Goal: Task Accomplishment & Management: Complete application form

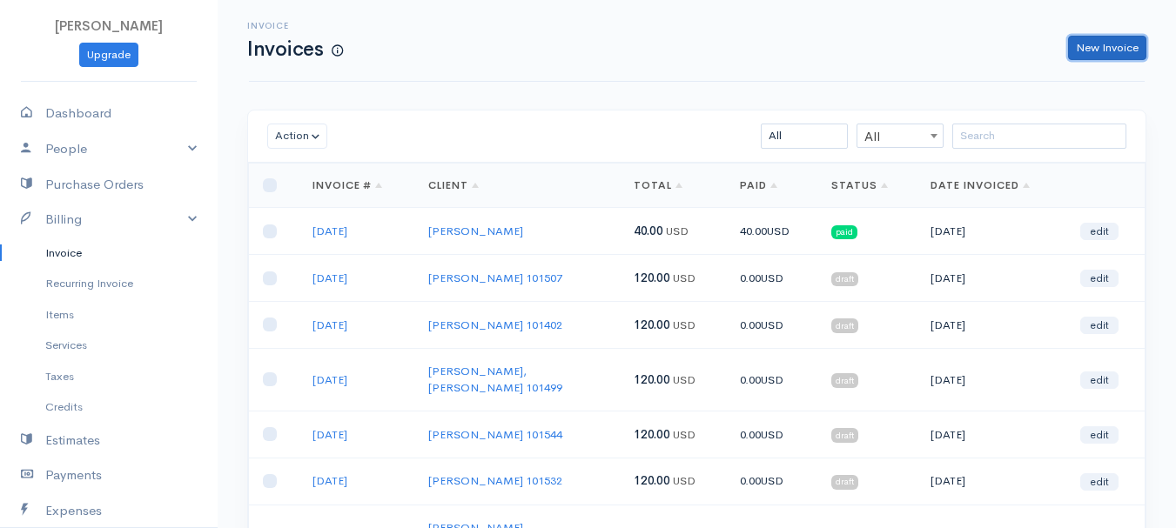
click at [1125, 44] on link "New Invoice" at bounding box center [1107, 48] width 78 height 25
select select "[GEOGRAPHIC_DATA]"
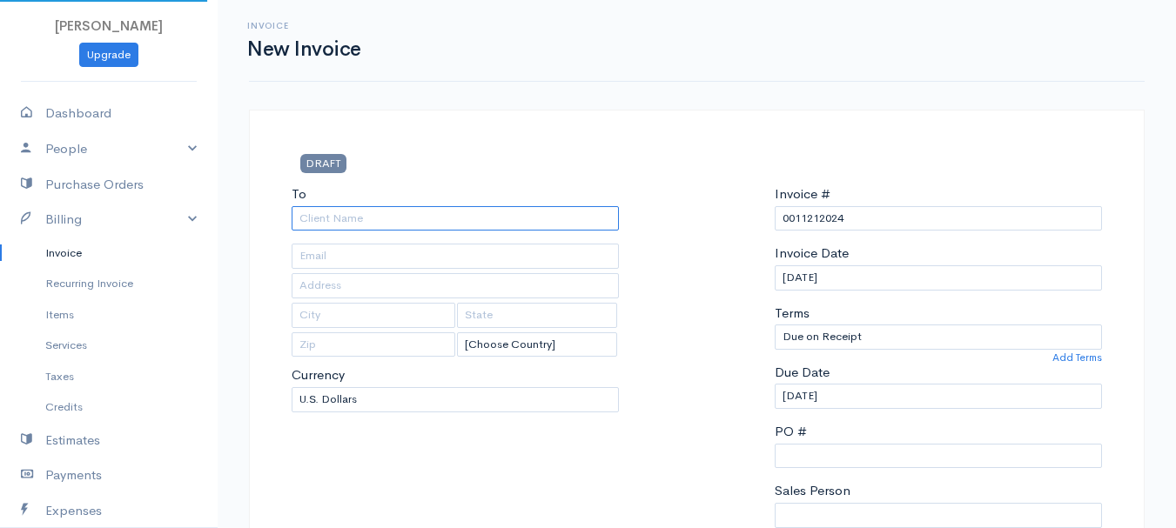
click at [311, 216] on input "To" at bounding box center [455, 218] width 327 height 25
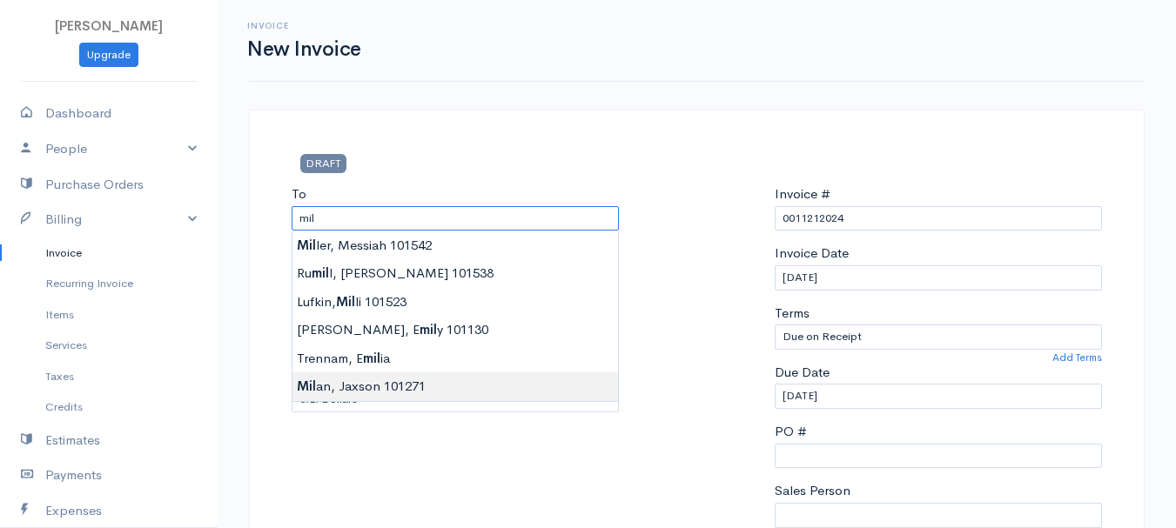
type input "[GEOGRAPHIC_DATA], Jaxson 101271"
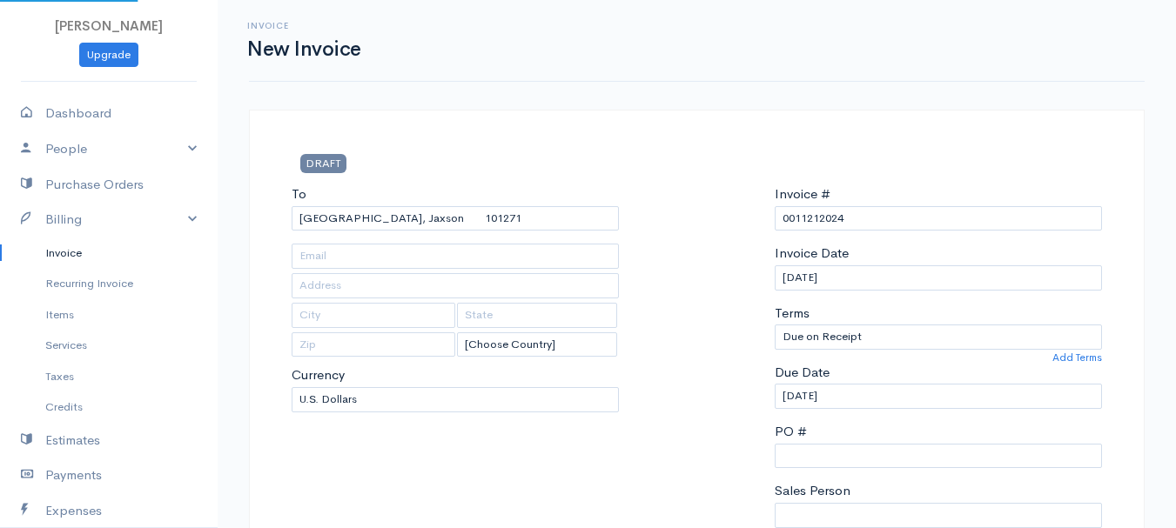
type input "[STREET_ADDRESS]"
type input "[PERSON_NAME]"
type input "[US_STATE]"
type input "04412"
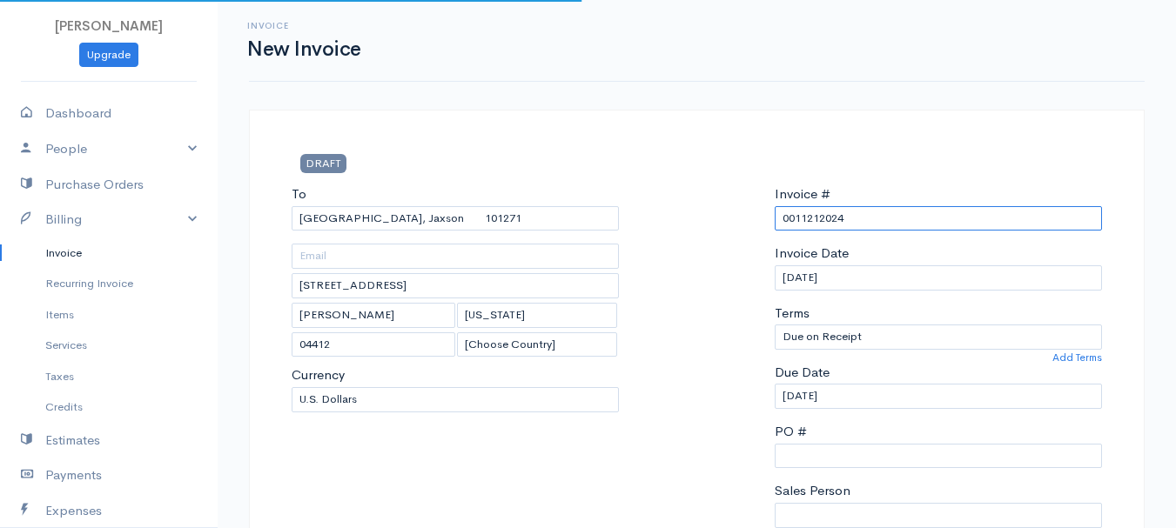
click at [820, 221] on input "0011212024" at bounding box center [938, 218] width 327 height 25
paste input "7362275"
click at [815, 222] on input "7362275" at bounding box center [938, 218] width 327 height 25
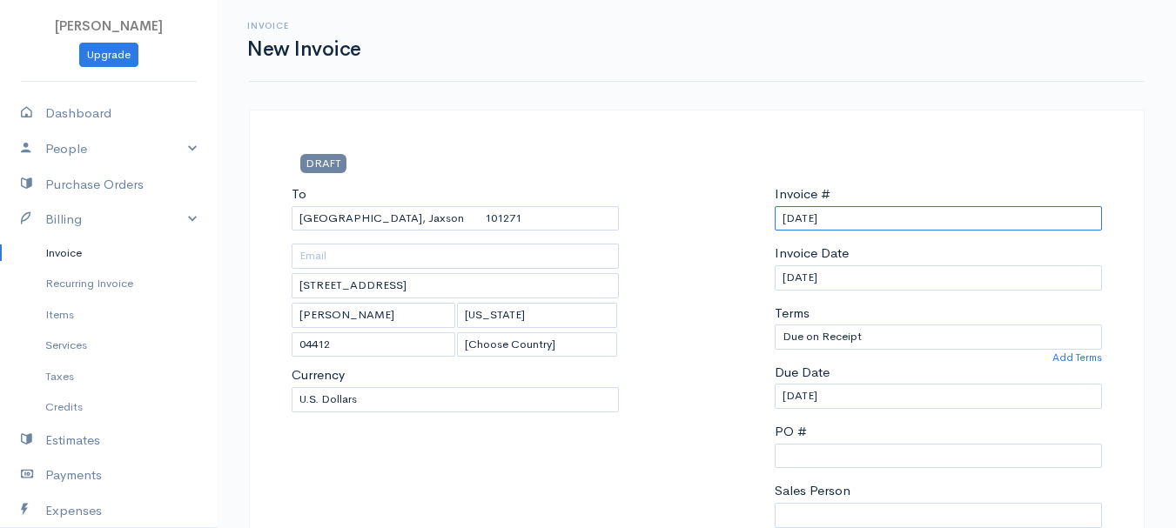
scroll to position [261, 0]
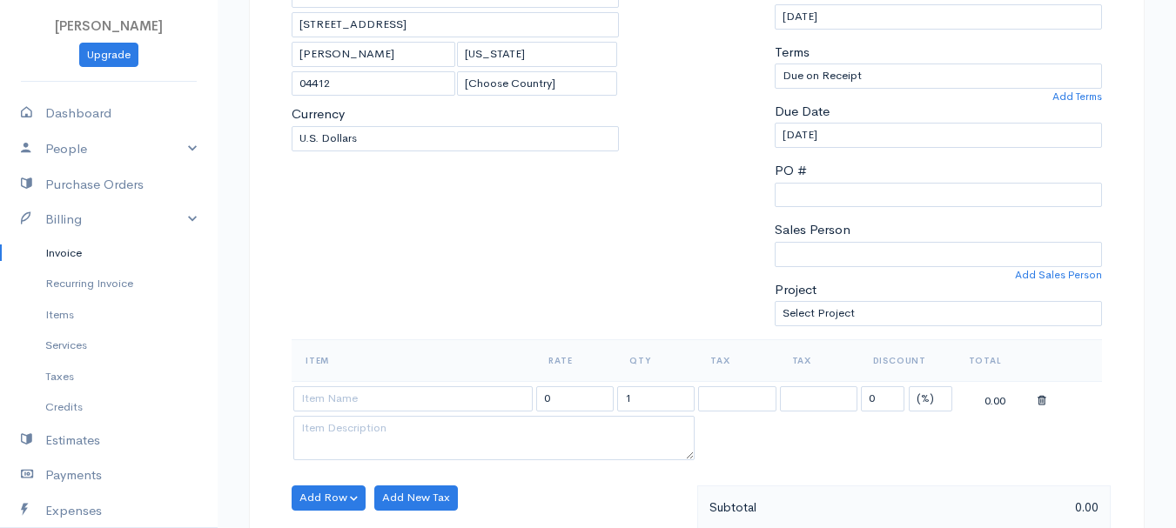
type input "[DATE]"
click at [929, 394] on select "(%) Flat" at bounding box center [931, 399] width 44 height 25
select select "2"
click at [909, 387] on select "(%) Flat" at bounding box center [931, 399] width 44 height 25
click at [667, 397] on input "1" at bounding box center [655, 399] width 77 height 25
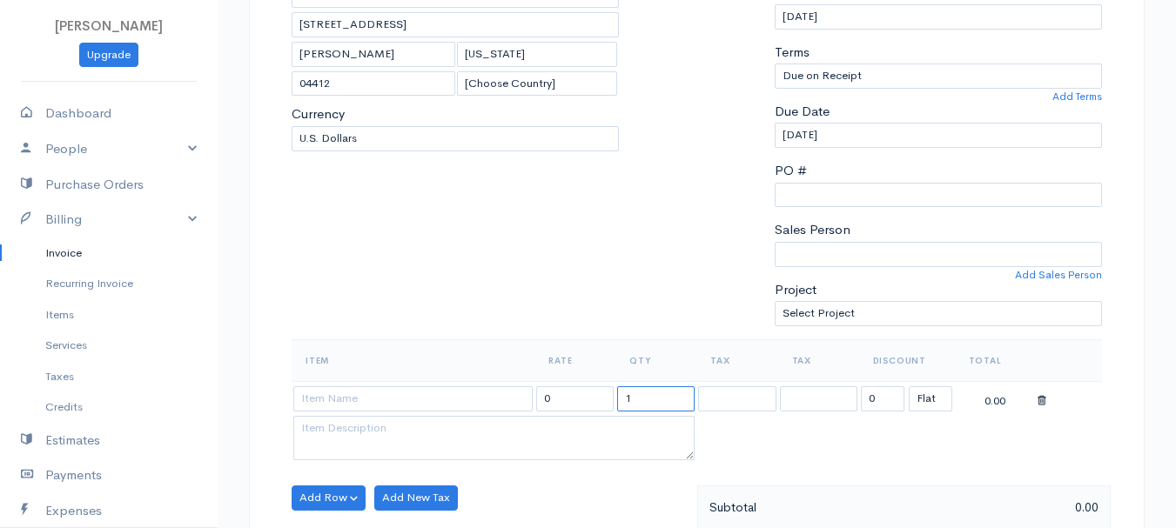
click at [667, 397] on input "1" at bounding box center [655, 399] width 77 height 25
type input "2"
click at [500, 393] on input at bounding box center [412, 399] width 239 height 25
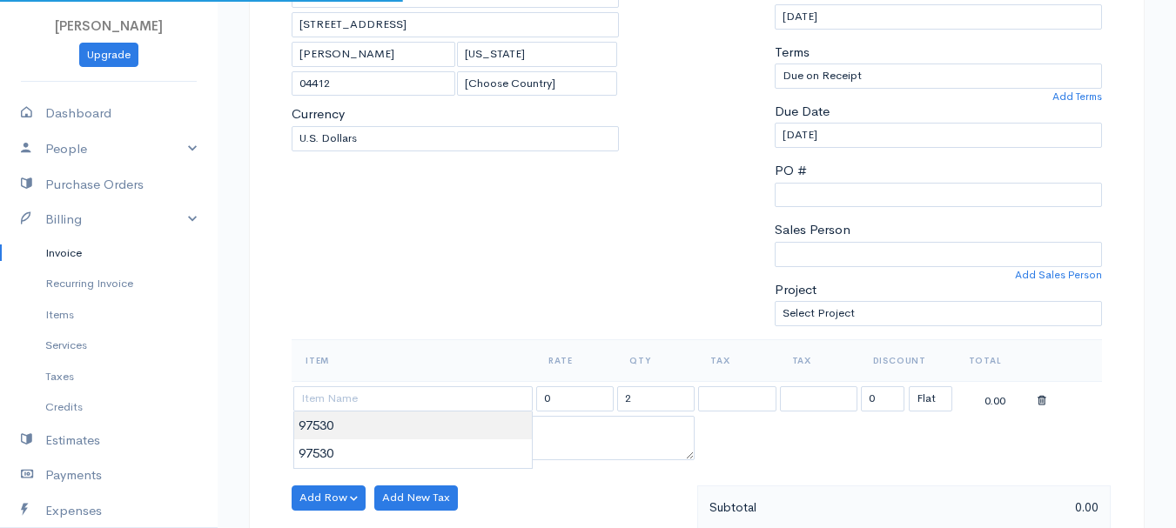
type input "97530"
type input "60.00"
click at [503, 418] on body "[PERSON_NAME] Upgrade Dashboard People Clients Vendors Staff Users Purchase Ord…" at bounding box center [588, 491] width 1176 height 1505
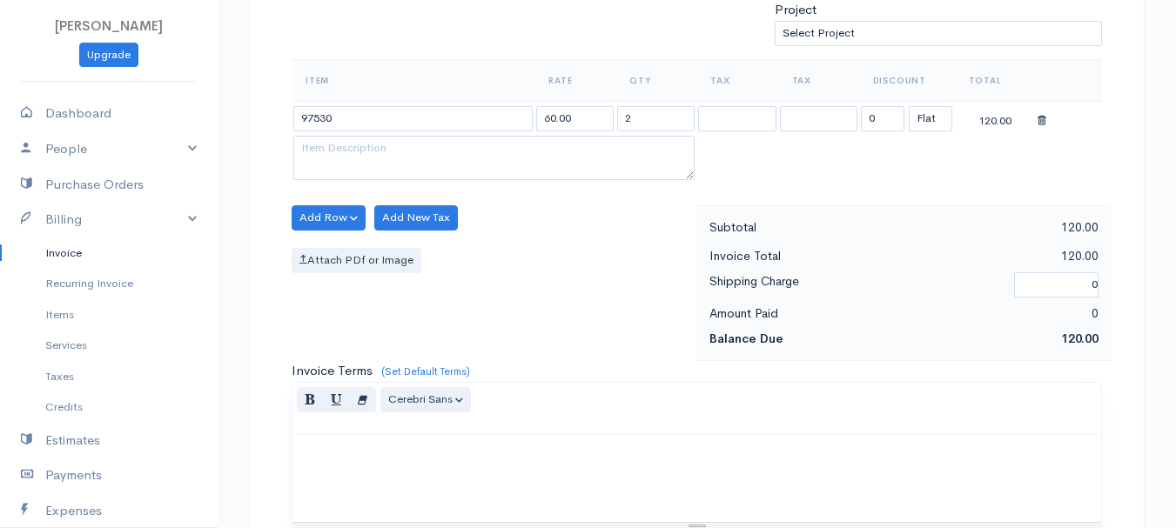
scroll to position [454, 0]
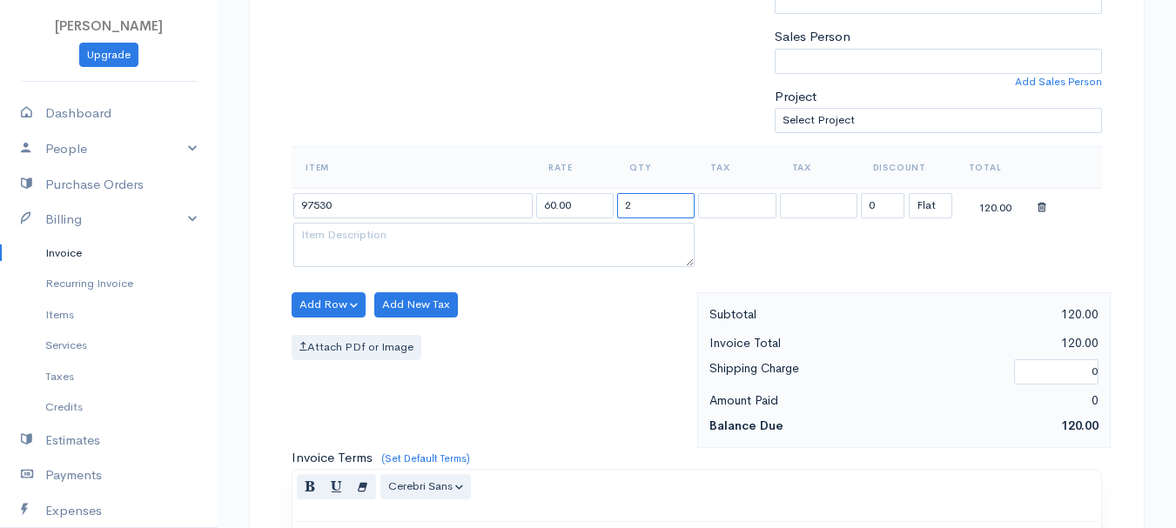
click at [618, 205] on input "2" at bounding box center [655, 205] width 77 height 25
click at [652, 205] on input "2" at bounding box center [655, 205] width 77 height 25
type input "3"
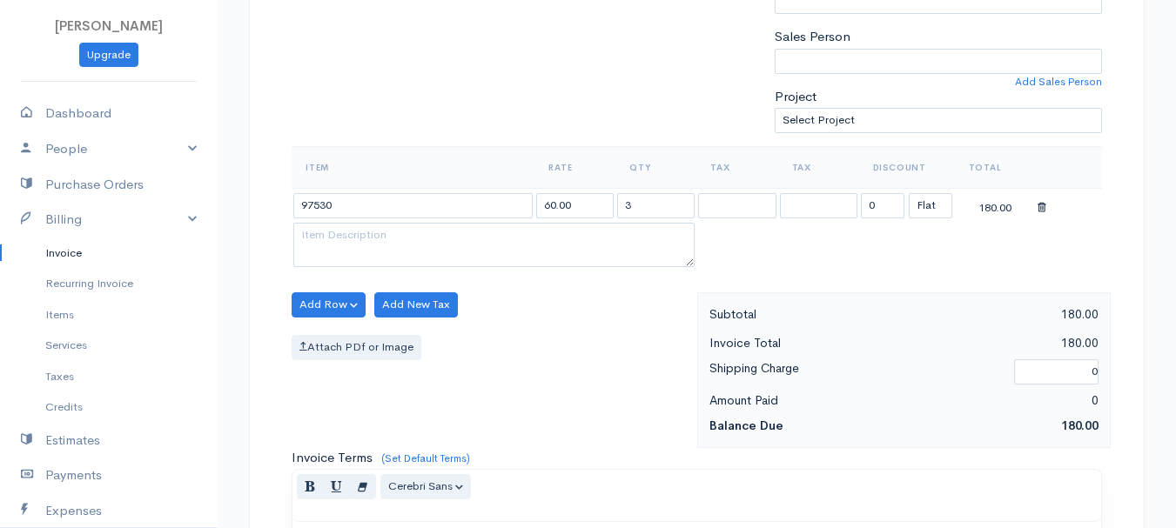
click at [591, 405] on div "Add Row Add Item Row Add Time Row Add New Tax Attach PDf or Image" at bounding box center [490, 371] width 414 height 156
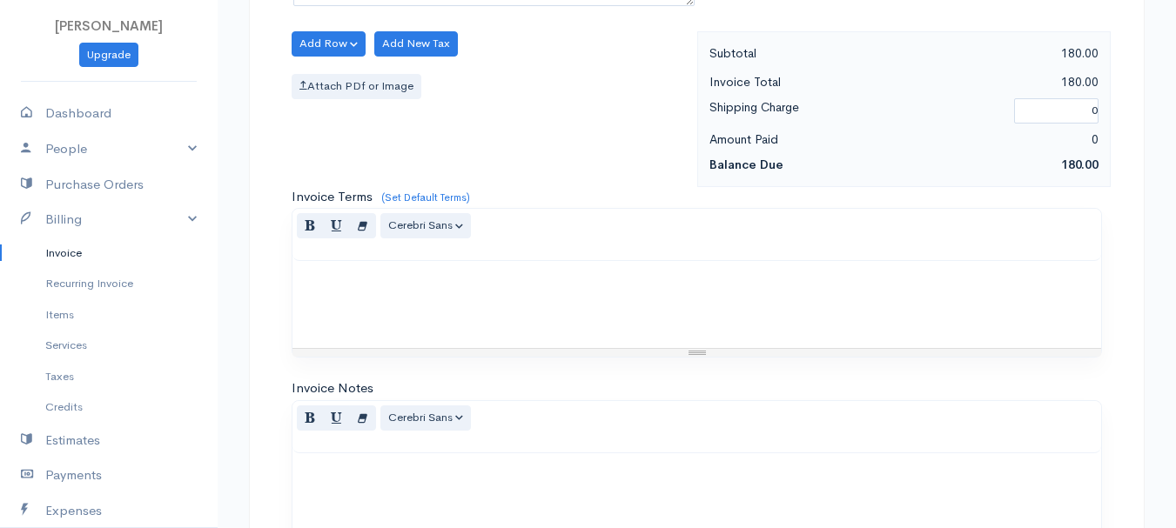
scroll to position [977, 0]
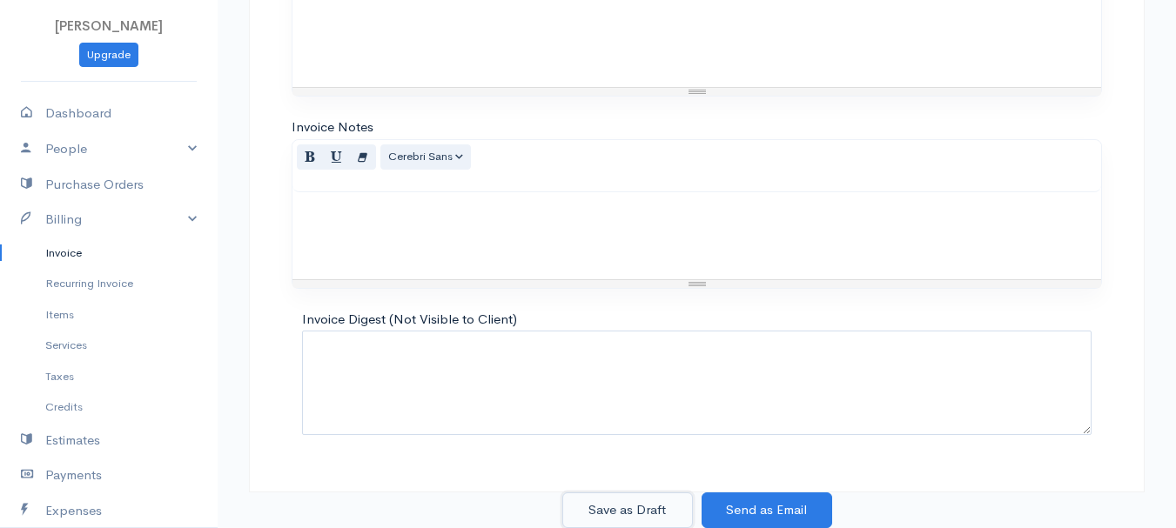
click at [611, 512] on button "Save as Draft" at bounding box center [627, 511] width 131 height 36
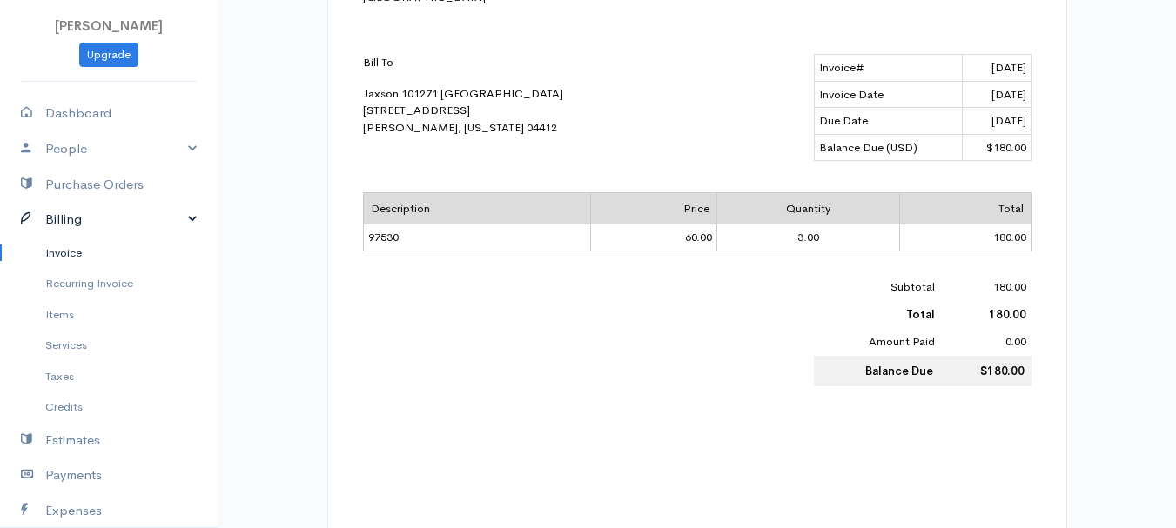
scroll to position [87, 0]
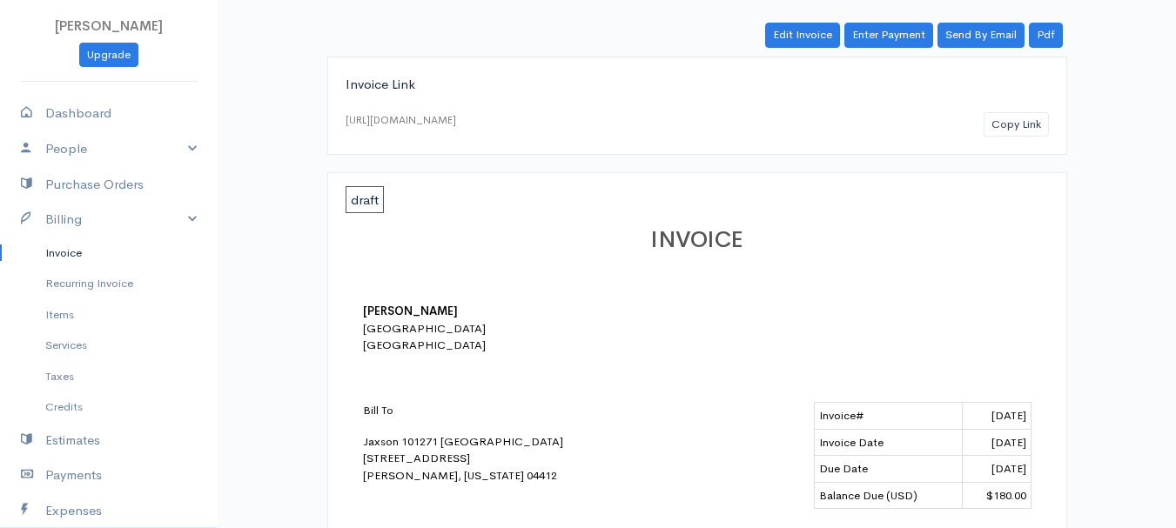
click at [66, 255] on link "Invoice" at bounding box center [109, 253] width 218 height 31
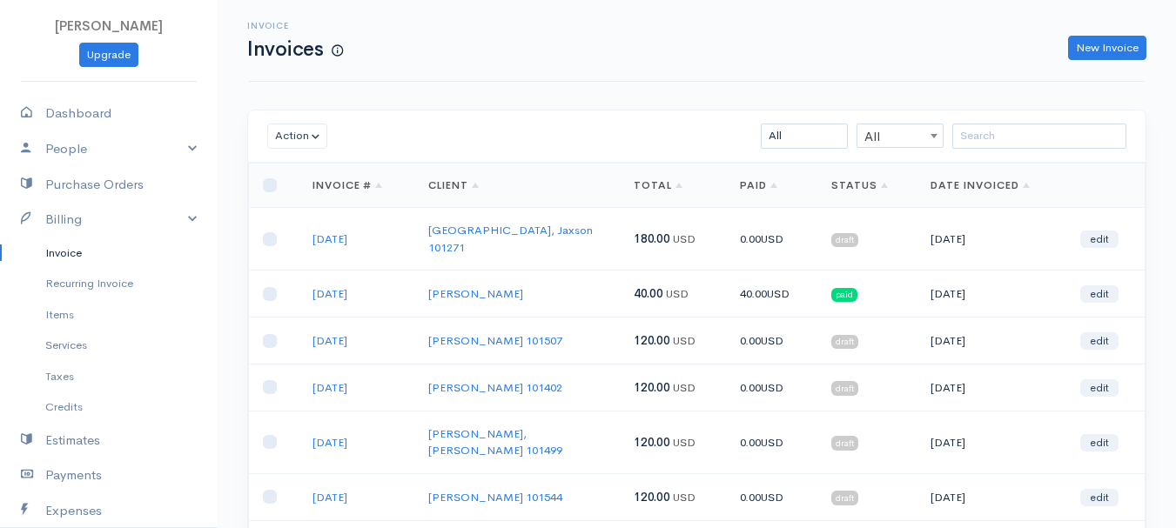
click at [573, 78] on div "Invoice Invoices New Invoice" at bounding box center [697, 41] width 896 height 82
click at [627, 232] on td "180.00 USD" at bounding box center [673, 239] width 106 height 63
click at [601, 46] on div "New Invoice" at bounding box center [754, 48] width 804 height 25
